Goal: Task Accomplishment & Management: Complete application form

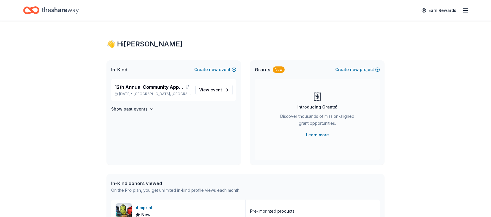
click at [470, 12] on div "Earn Rewards" at bounding box center [245, 10] width 491 height 21
click at [467, 12] on icon "button" at bounding box center [465, 10] width 7 height 7
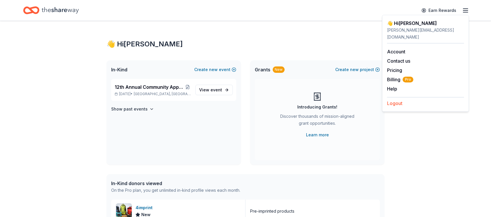
click at [402, 100] on button "Logout" at bounding box center [394, 103] width 15 height 7
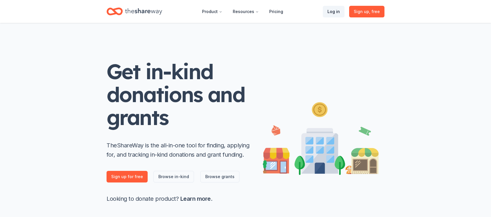
click at [334, 11] on link "Log in" at bounding box center [334, 12] width 22 height 12
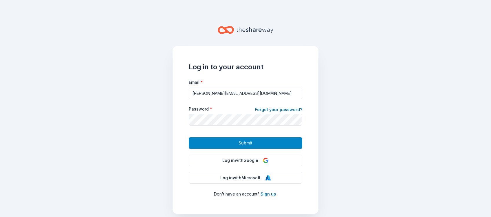
click at [249, 144] on span "Submit" at bounding box center [246, 142] width 14 height 7
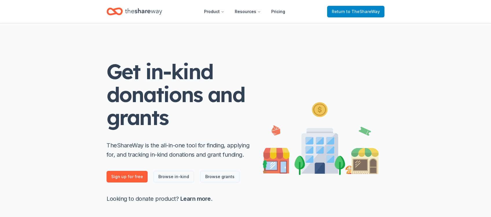
click at [355, 12] on span "to TheShareWay" at bounding box center [364, 11] width 34 height 5
click at [342, 12] on span "Return to TheShareWay" at bounding box center [356, 11] width 48 height 7
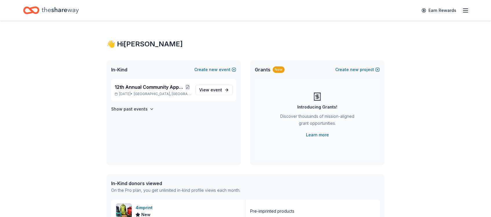
click at [467, 10] on line "button" at bounding box center [466, 10] width 5 height 0
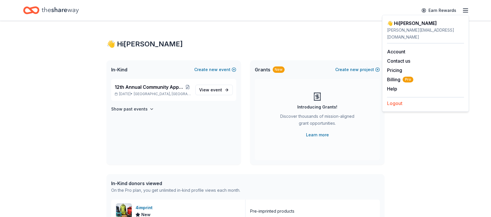
click at [398, 100] on button "Logout" at bounding box center [394, 103] width 15 height 7
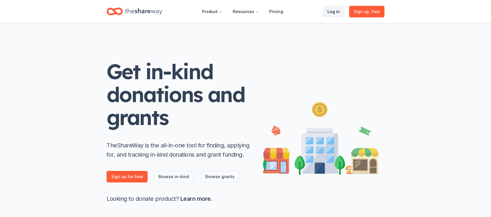
click at [332, 12] on link "Log in" at bounding box center [334, 12] width 22 height 12
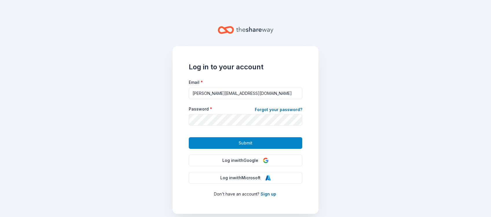
click at [249, 143] on span "Submit" at bounding box center [246, 142] width 14 height 7
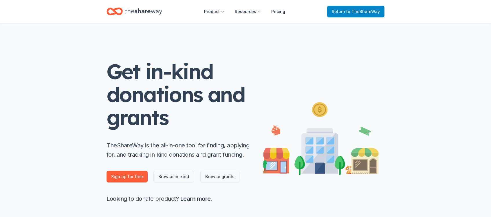
click at [363, 12] on span "to TheShareWay" at bounding box center [364, 11] width 34 height 5
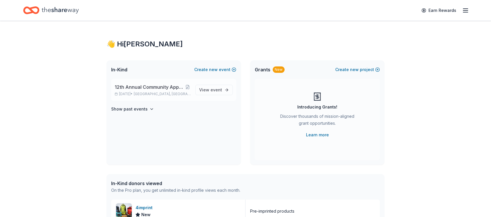
click at [165, 90] on span "12th Annual Community Appreciation Dinner & Fundraiser" at bounding box center [150, 86] width 70 height 7
click at [215, 90] on span "event" at bounding box center [217, 89] width 12 height 5
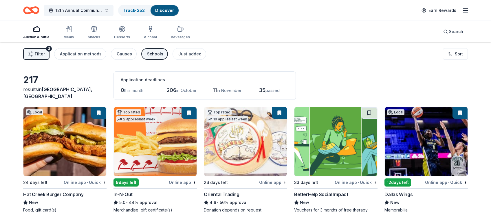
click at [33, 54] on icon "button" at bounding box center [31, 54] width 6 height 6
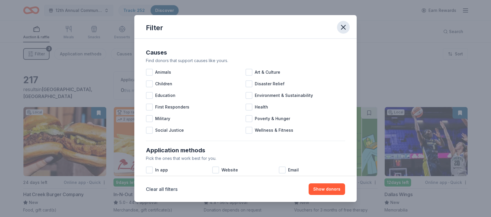
click at [343, 29] on icon "button" at bounding box center [344, 27] width 8 height 8
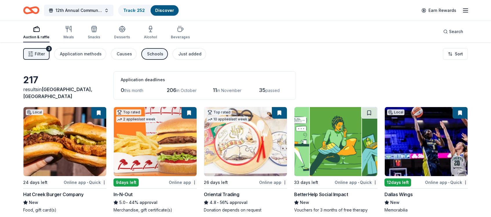
click at [167, 10] on link "Discover" at bounding box center [164, 10] width 19 height 5
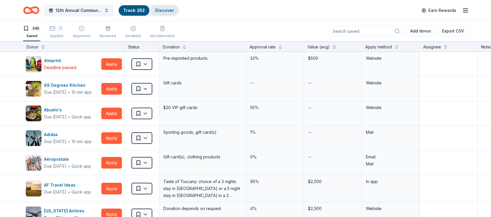
click at [169, 11] on link "Discover" at bounding box center [164, 10] width 19 height 5
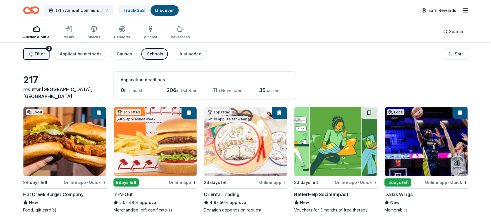
click at [163, 11] on link "Discover" at bounding box center [164, 10] width 19 height 5
click at [135, 11] on link "Track · 252" at bounding box center [133, 10] width 21 height 5
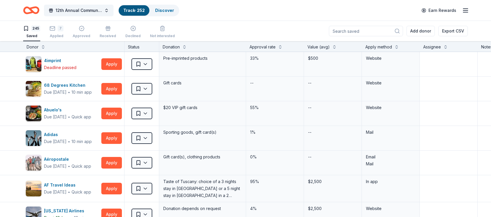
click at [467, 9] on icon "button" at bounding box center [465, 10] width 7 height 7
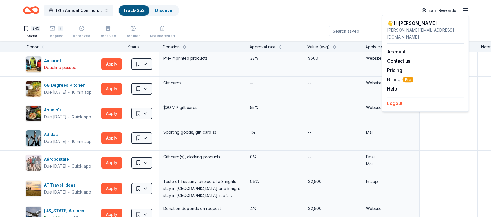
click at [398, 100] on button "Logout" at bounding box center [394, 103] width 15 height 7
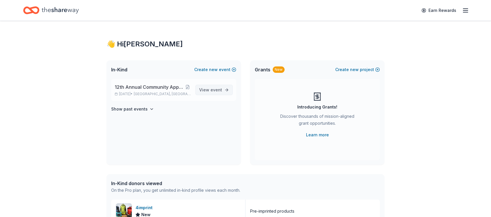
click at [219, 91] on span "event" at bounding box center [217, 89] width 12 height 5
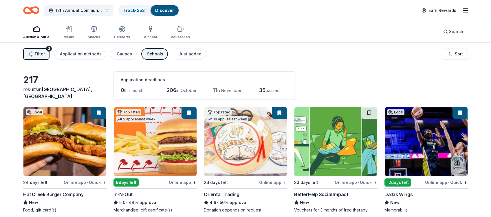
click at [161, 10] on link "Discover" at bounding box center [164, 10] width 19 height 5
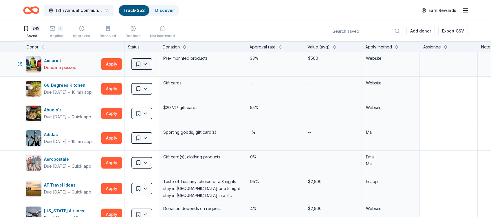
click at [145, 63] on html "12th Annual Community Appreciation Dinner & Fundraiser Track · 252 Discover Ear…" at bounding box center [245, 108] width 491 height 217
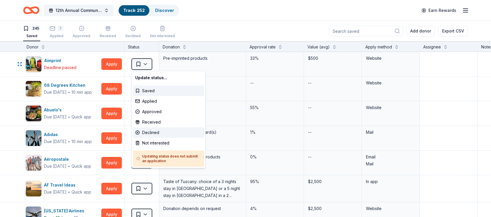
click at [152, 131] on div "Declined" at bounding box center [168, 132] width 71 height 10
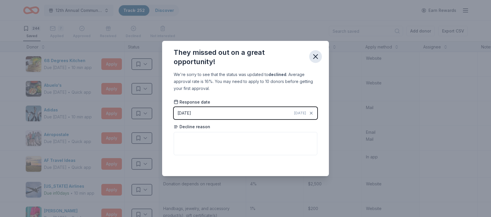
click at [317, 56] on icon "button" at bounding box center [316, 56] width 8 height 8
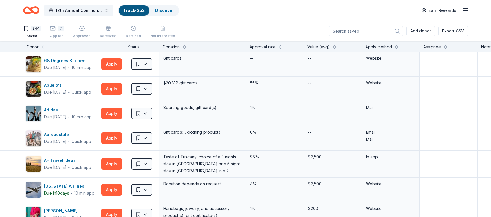
click at [33, 29] on div "244" at bounding box center [35, 28] width 9 height 6
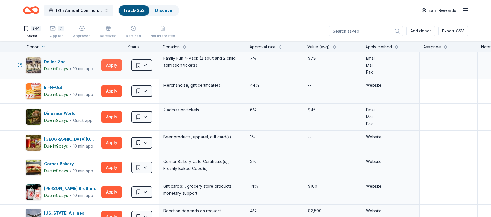
click at [112, 66] on button "Apply" at bounding box center [111, 65] width 21 height 12
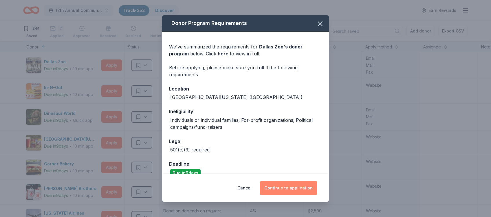
click at [287, 189] on button "Continue to application" at bounding box center [289, 188] width 58 height 14
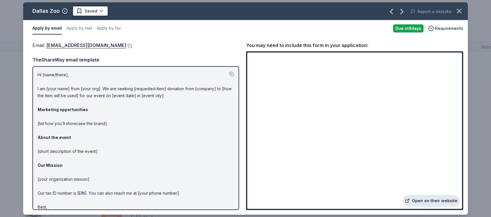
click at [433, 202] on link "Open on their website" at bounding box center [431, 201] width 57 height 12
click at [457, 13] on icon "button" at bounding box center [459, 11] width 8 height 8
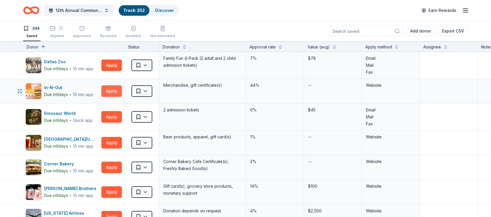
click at [113, 90] on button "Apply" at bounding box center [111, 91] width 21 height 12
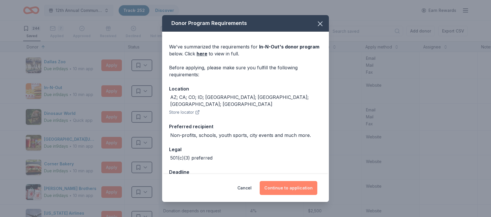
click at [297, 187] on button "Continue to application" at bounding box center [289, 188] width 58 height 14
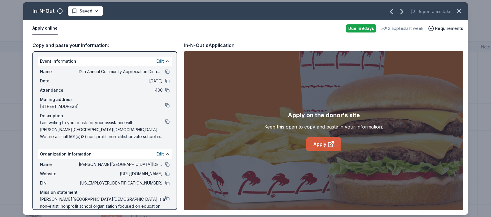
click at [327, 145] on link "Apply" at bounding box center [324, 144] width 35 height 14
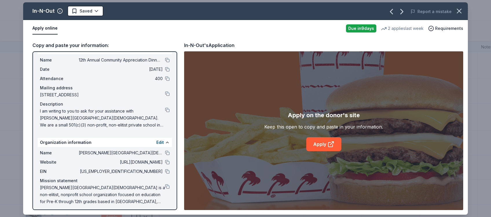
scroll to position [14, 0]
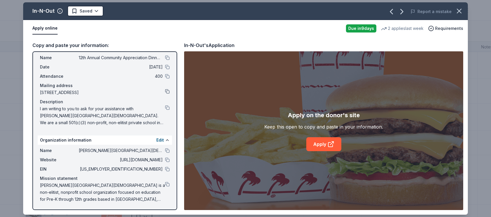
click at [168, 92] on button at bounding box center [167, 91] width 5 height 5
click at [167, 91] on button at bounding box center [167, 91] width 5 height 5
click at [94, 9] on html "12th Annual Community Appreciation Dinner & Fundraiser Track · 252 Discover Ear…" at bounding box center [245, 108] width 491 height 217
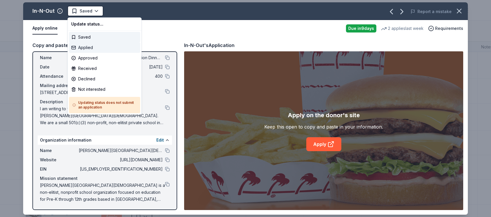
click at [85, 48] on div "Applied" at bounding box center [104, 47] width 71 height 10
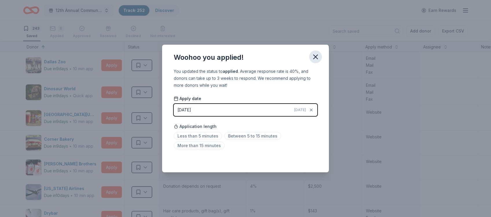
click at [315, 57] on icon "button" at bounding box center [316, 57] width 4 height 4
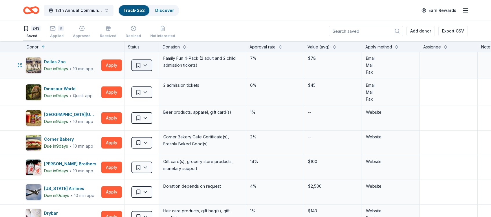
click at [144, 66] on html "12th Annual Community Appreciation Dinner & Fundraiser Track · 252 Discover Ear…" at bounding box center [245, 108] width 491 height 217
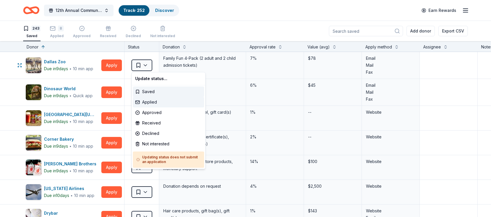
click at [147, 101] on div "Applied" at bounding box center [168, 102] width 71 height 10
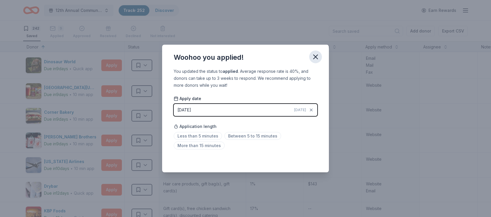
click at [316, 59] on icon "button" at bounding box center [316, 57] width 8 height 8
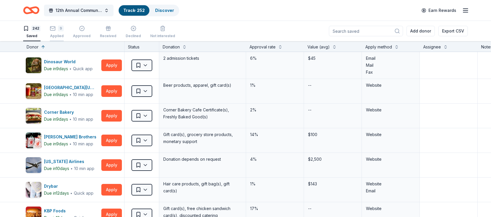
click at [58, 35] on div "Applied" at bounding box center [57, 32] width 14 height 5
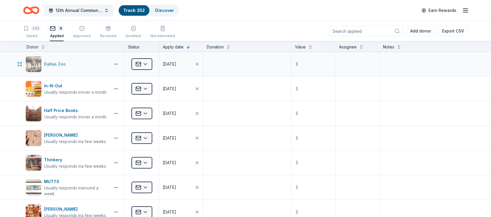
click at [66, 63] on div "Dallas Zoo" at bounding box center [56, 64] width 24 height 7
click at [132, 34] on div "Declined" at bounding box center [133, 32] width 15 height 5
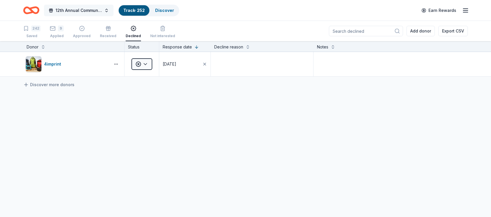
click at [73, 8] on span "12th Annual Community Appreciation Dinner & Fundraiser" at bounding box center [79, 10] width 46 height 7
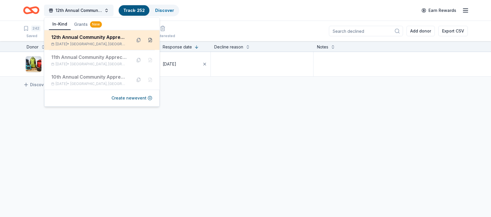
click at [151, 40] on button at bounding box center [150, 39] width 9 height 9
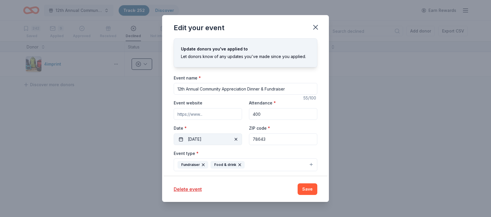
click at [212, 138] on button "11/15/2025" at bounding box center [208, 139] width 68 height 12
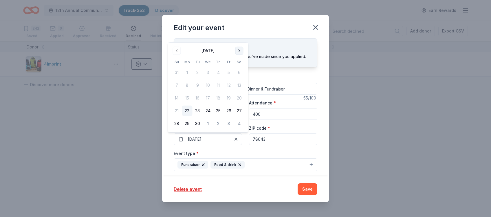
click at [241, 49] on button "Go to next month" at bounding box center [239, 51] width 8 height 8
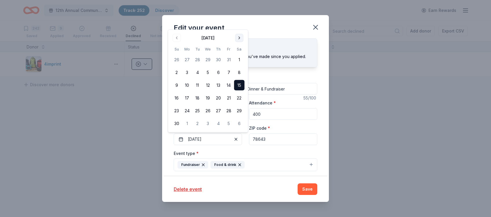
click at [241, 49] on th "Sa" at bounding box center [239, 49] width 10 height 6
click at [240, 36] on button "Go to next month" at bounding box center [239, 38] width 8 height 8
click at [239, 71] on button "6" at bounding box center [239, 72] width 10 height 10
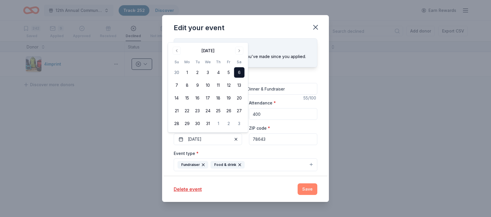
click at [307, 189] on button "Save" at bounding box center [308, 189] width 20 height 12
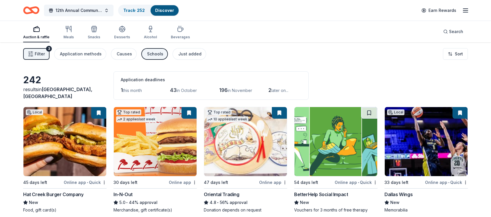
click at [34, 34] on div "Auction & raffle" at bounding box center [36, 32] width 26 height 14
click at [38, 49] on button "Filter 3" at bounding box center [36, 54] width 26 height 12
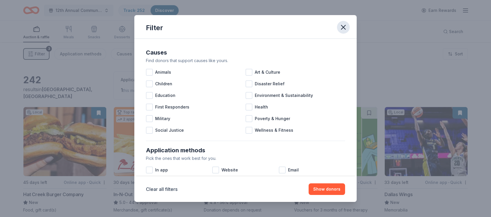
click at [343, 28] on icon "button" at bounding box center [344, 27] width 8 height 8
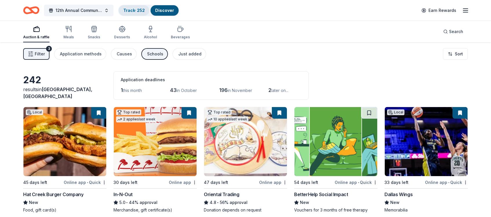
click at [135, 13] on div "Track · 252" at bounding box center [134, 10] width 31 height 10
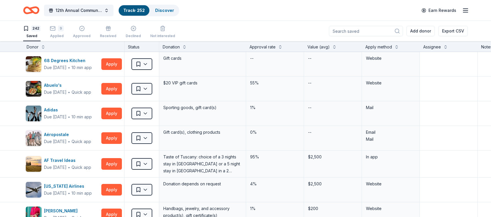
click at [36, 48] on div "Donor" at bounding box center [33, 46] width 12 height 7
click at [43, 47] on button at bounding box center [43, 46] width 5 height 6
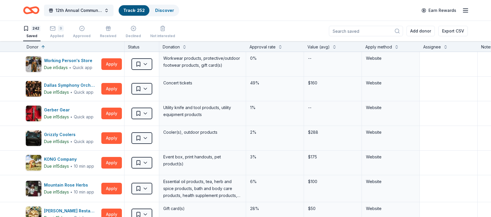
click at [32, 34] on div "242 Saved" at bounding box center [31, 31] width 17 height 13
click at [131, 29] on icon "button" at bounding box center [134, 28] width 6 height 6
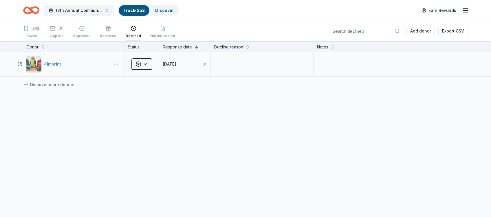
click at [59, 63] on div "4imprint" at bounding box center [53, 64] width 19 height 7
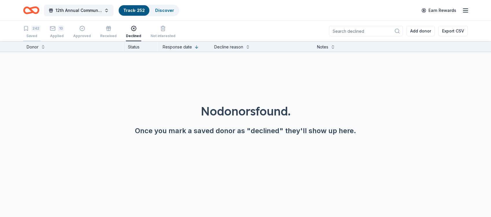
click at [32, 29] on div "242" at bounding box center [35, 28] width 9 height 6
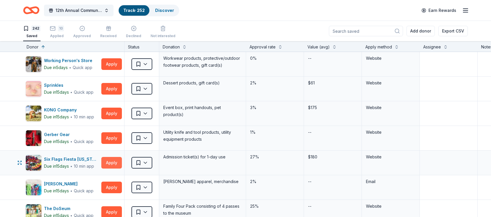
click at [109, 163] on button "Apply" at bounding box center [111, 163] width 21 height 12
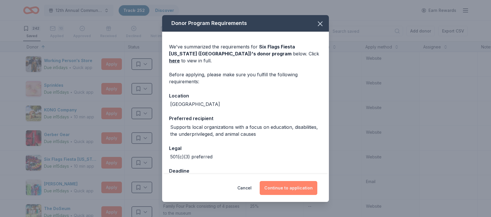
click at [284, 187] on button "Continue to application" at bounding box center [289, 188] width 58 height 14
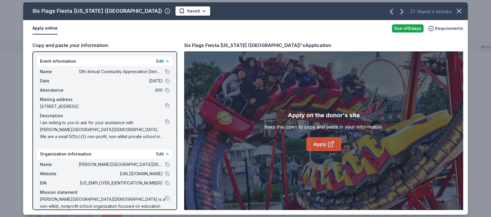
click at [330, 145] on icon at bounding box center [331, 144] width 7 height 7
click at [162, 11] on html "12th Annual Community Appreciation Dinner & Fundraiser Track · 252 Discover Ear…" at bounding box center [245, 108] width 491 height 217
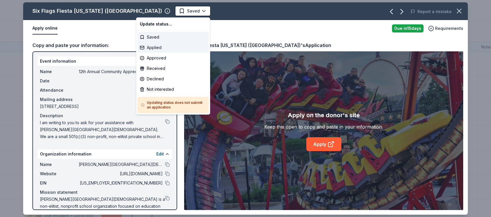
click at [151, 46] on div "Applied" at bounding box center [173, 47] width 71 height 10
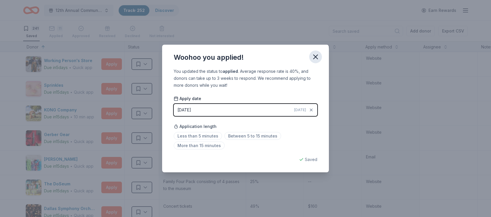
click at [317, 54] on icon "button" at bounding box center [316, 57] width 8 height 8
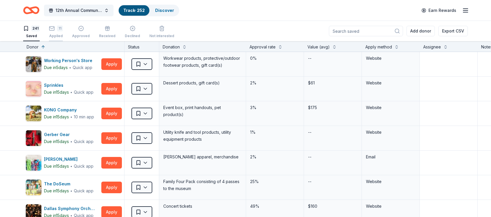
click at [56, 33] on div "11 Applied" at bounding box center [56, 31] width 14 height 13
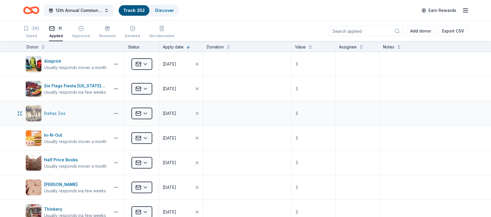
click at [96, 110] on div "Dallas Zoo" at bounding box center [66, 113] width 83 height 16
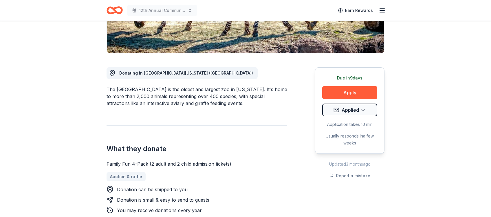
scroll to position [125, 0]
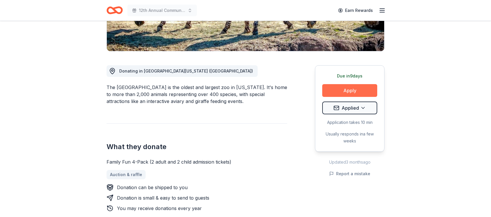
click at [349, 91] on button "Apply" at bounding box center [349, 90] width 55 height 13
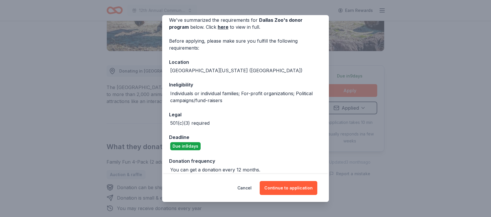
scroll to position [32, 0]
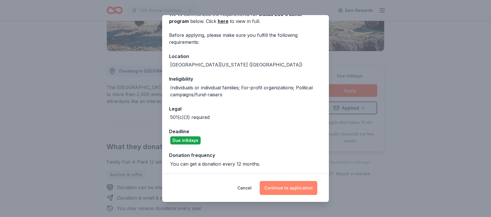
click at [293, 187] on button "Continue to application" at bounding box center [289, 188] width 58 height 14
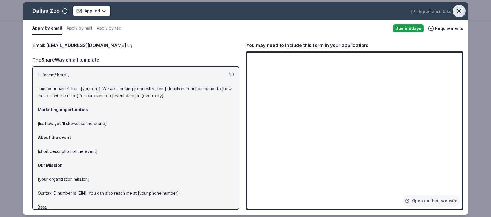
click at [458, 11] on icon "button" at bounding box center [459, 11] width 8 height 8
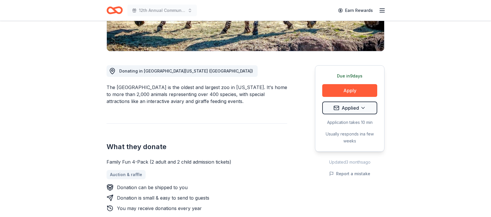
scroll to position [0, 0]
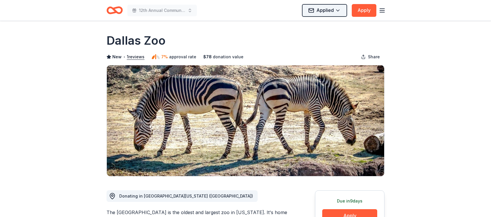
click at [333, 8] on html "12th Annual Community Appreciation Dinner & Fundraiser Applied Apply Due in 9 d…" at bounding box center [245, 108] width 491 height 217
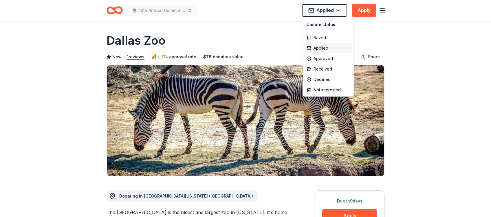
click at [425, 37] on html "12th Annual Community Appreciation Dinner & Fundraiser Applied Apply Due in 9 d…" at bounding box center [245, 108] width 491 height 217
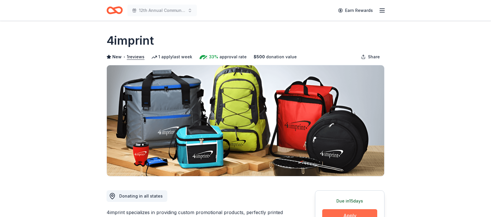
click at [353, 213] on button "Apply" at bounding box center [349, 215] width 55 height 13
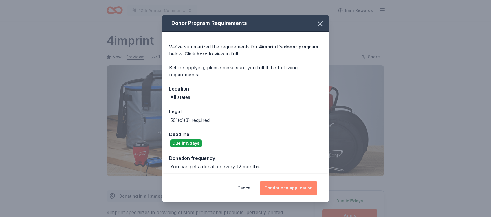
click at [290, 187] on button "Continue to application" at bounding box center [289, 188] width 58 height 14
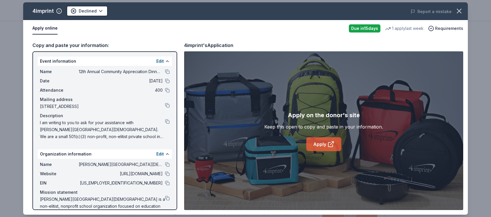
click at [324, 145] on link "Apply" at bounding box center [324, 144] width 35 height 14
click at [168, 174] on button at bounding box center [167, 173] width 5 height 5
click at [168, 183] on button at bounding box center [167, 182] width 5 height 5
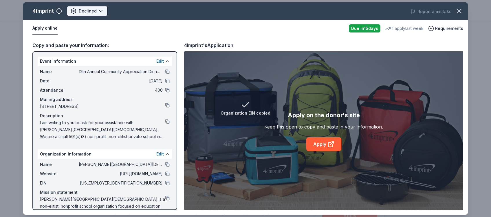
click at [99, 9] on html "Organization EIN copied 12th Annual Community Appreciation Dinner & Fundraiser …" at bounding box center [245, 108] width 491 height 217
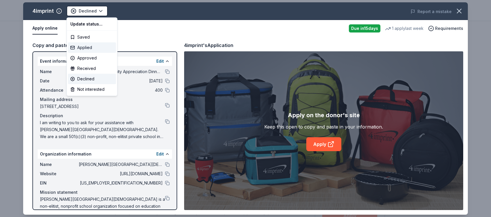
click at [90, 49] on div "Applied" at bounding box center [92, 47] width 48 height 10
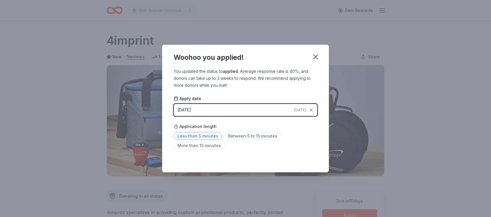
click at [204, 136] on span "Less than 5 minutes" at bounding box center [198, 136] width 48 height 8
click at [315, 58] on icon "button" at bounding box center [316, 57] width 4 height 4
